Goal: Information Seeking & Learning: Learn about a topic

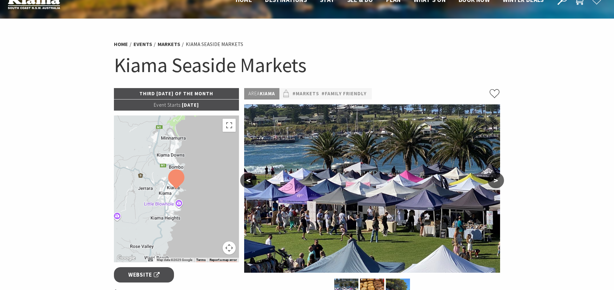
scroll to position [12, 0]
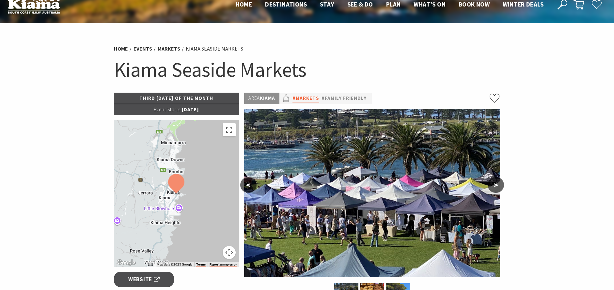
click at [318, 100] on link "#Markets" at bounding box center [306, 98] width 27 height 8
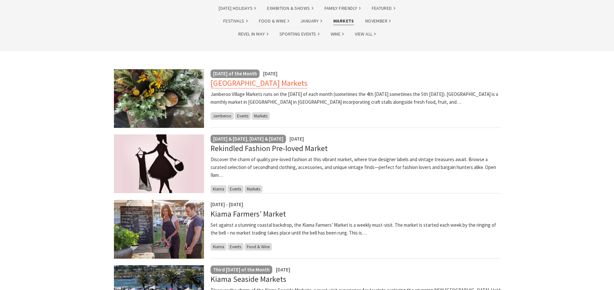
scroll to position [131, 0]
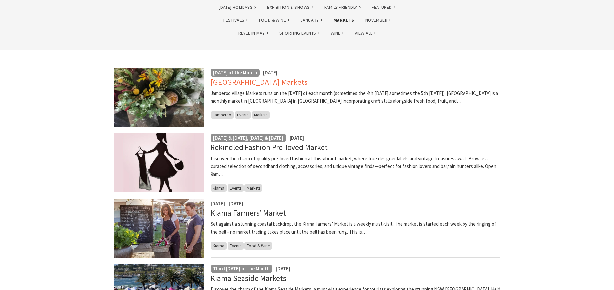
click at [240, 84] on link "[GEOGRAPHIC_DATA] Markets" at bounding box center [259, 82] width 97 height 10
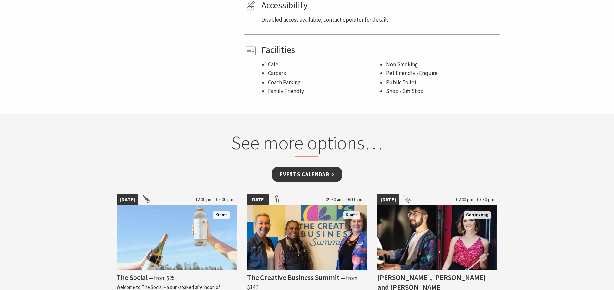
scroll to position [479, 0]
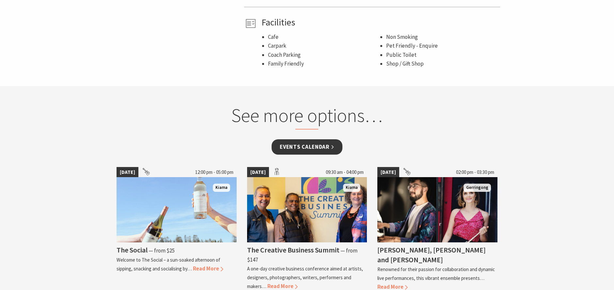
click at [294, 139] on link "Events Calendar" at bounding box center [307, 146] width 71 height 15
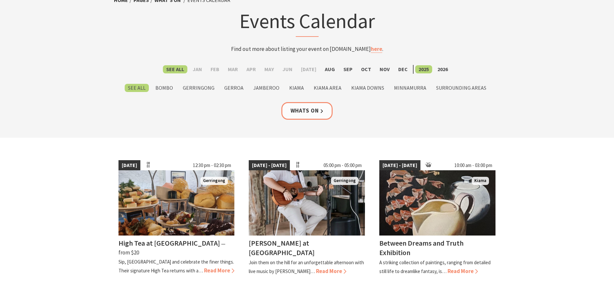
scroll to position [43, 0]
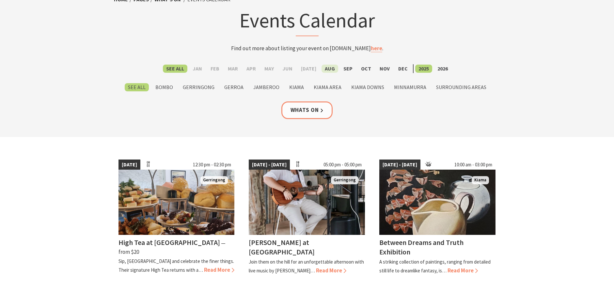
click at [325, 71] on label "Aug" at bounding box center [330, 69] width 17 height 8
click at [0, 0] on input "Aug" at bounding box center [0, 0] width 0 height 0
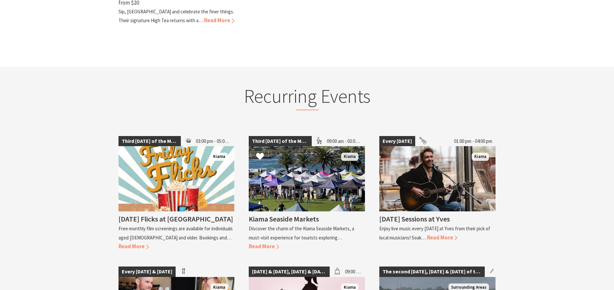
scroll to position [696, 0]
click at [262, 146] on button "Click to Favourite Kiama Seaside Markets" at bounding box center [259, 157] width 21 height 22
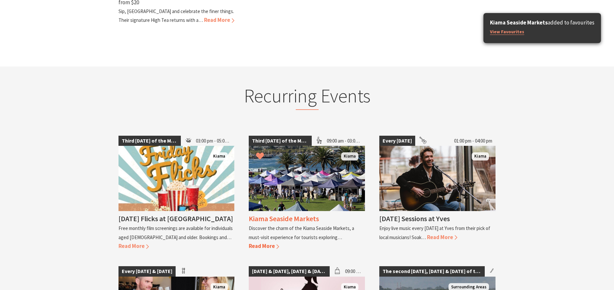
click at [305, 146] on img at bounding box center [307, 178] width 116 height 65
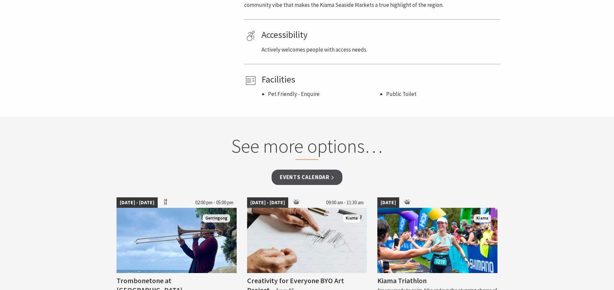
scroll to position [435, 0]
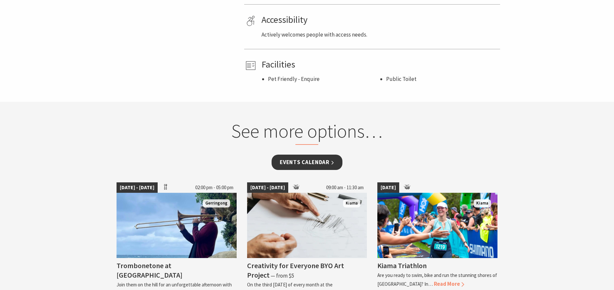
click at [302, 161] on link "Events Calendar" at bounding box center [307, 162] width 71 height 15
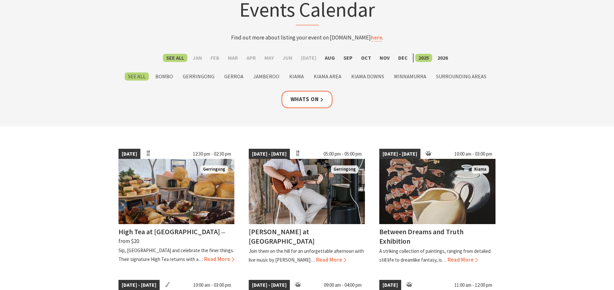
scroll to position [87, 0]
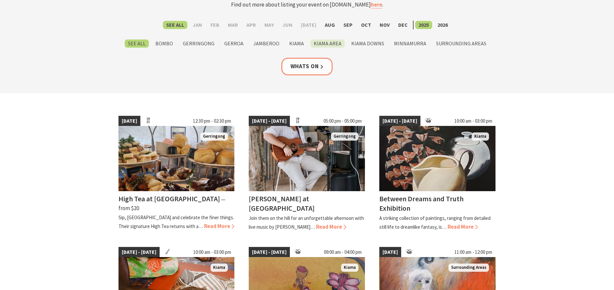
click at [331, 44] on label "Kiama Area" at bounding box center [327, 44] width 34 height 8
click at [0, 0] on input "Kiama Area" at bounding box center [0, 0] width 0 height 0
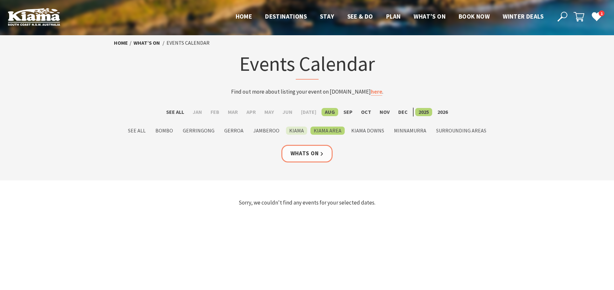
click at [298, 129] on label "Kiama" at bounding box center [296, 131] width 21 height 8
click at [0, 0] on input "Kiama" at bounding box center [0, 0] width 0 height 0
